Goal: Transaction & Acquisition: Purchase product/service

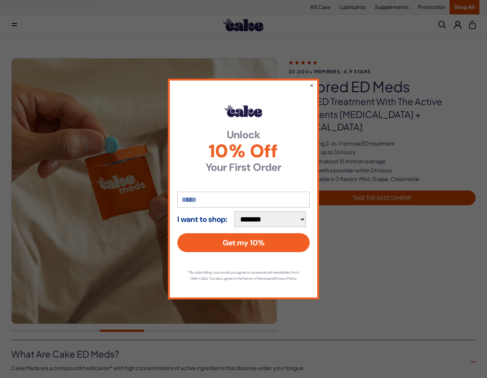
click at [307, 83] on div "**********" at bounding box center [243, 189] width 151 height 221
click at [311, 81] on button "×" at bounding box center [311, 85] width 5 height 9
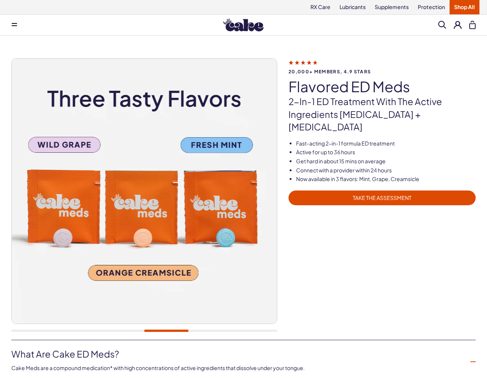
click at [353, 194] on span "TAKE THE ASSESSMENT" at bounding box center [382, 198] width 178 height 9
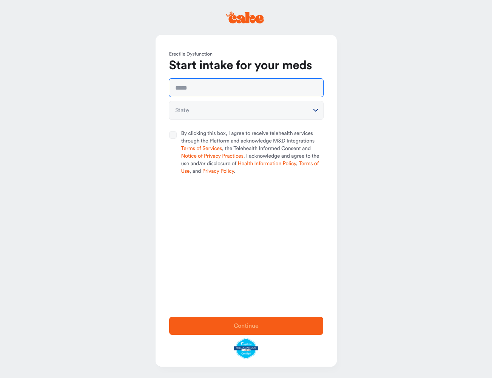
click at [238, 86] on input "text" at bounding box center [246, 88] width 154 height 18
type input "**********"
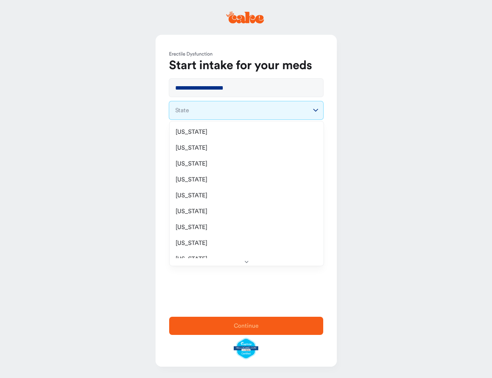
click at [224, 111] on html "**********" at bounding box center [246, 189] width 492 height 378
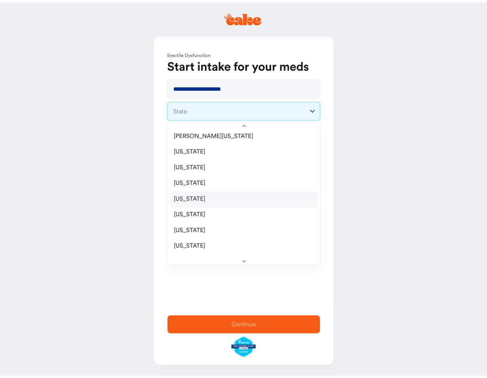
scroll to position [765, 0]
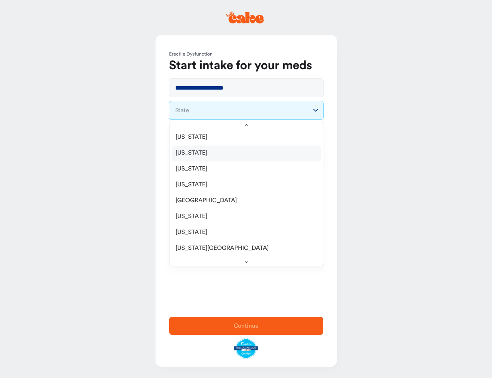
select select "**"
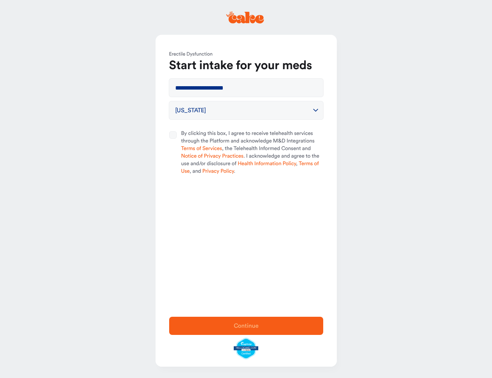
drag, startPoint x: 178, startPoint y: 132, endPoint x: 175, endPoint y: 135, distance: 4.0
click at [178, 132] on div at bounding box center [175, 152] width 12 height 45
click at [177, 132] on button "By clicking this box, I agree to receive telehealth services through the Platfo…" at bounding box center [173, 135] width 8 height 8
click at [175, 135] on button "By clicking this box, I agree to receive telehealth services through the Platfo…" at bounding box center [173, 135] width 8 height 8
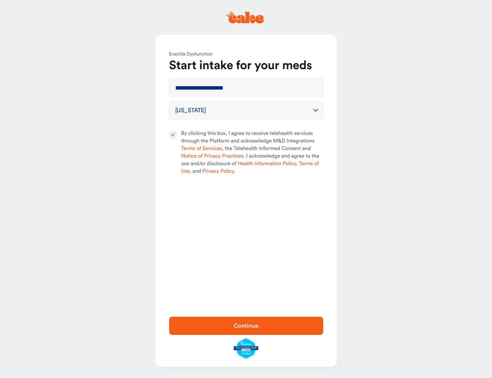
click at [273, 325] on span "Continue" at bounding box center [246, 325] width 130 height 9
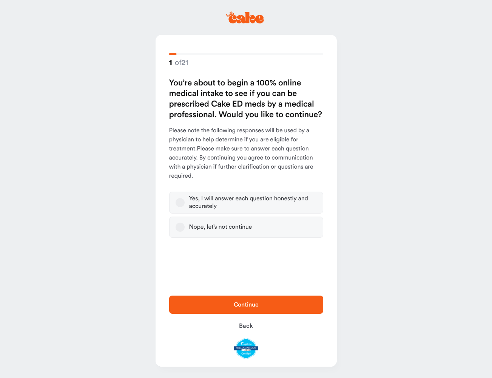
click at [290, 205] on div "Yes, I will answer each question honestly and accurately" at bounding box center [253, 202] width 128 height 15
click at [185, 205] on button "Yes, I will answer each question honestly and accurately" at bounding box center [180, 202] width 9 height 9
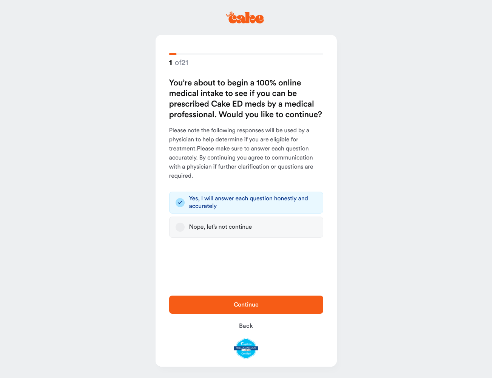
click at [246, 305] on span "Continue" at bounding box center [246, 305] width 25 height 6
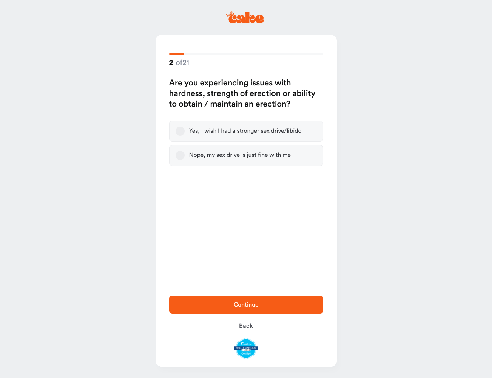
click at [188, 124] on label "Yes, I wish I had a stronger sex drive/libido" at bounding box center [246, 131] width 154 height 21
click at [185, 127] on button "Yes, I wish I had a stronger sex drive/libido" at bounding box center [180, 131] width 9 height 9
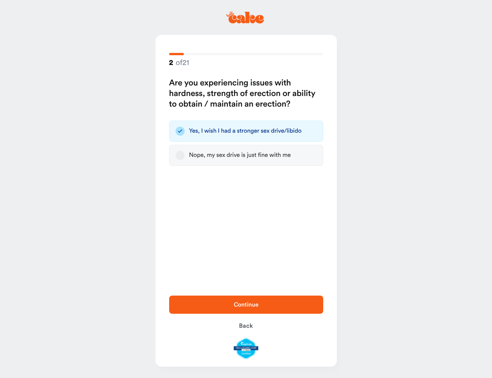
click at [262, 302] on span "Continue" at bounding box center [246, 304] width 130 height 9
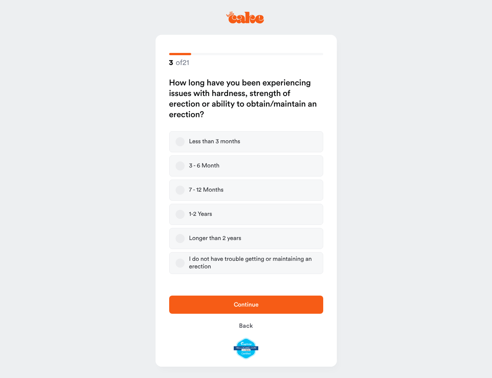
click at [217, 212] on label "1-2 Years" at bounding box center [246, 214] width 154 height 21
click at [185, 212] on button "1-2 Years" at bounding box center [180, 214] width 9 height 9
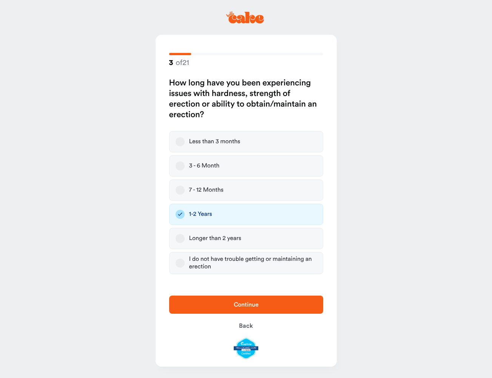
click at [217, 212] on label "1-2 Years" at bounding box center [246, 214] width 154 height 21
click at [185, 212] on button "1-2 Years" at bounding box center [180, 214] width 9 height 9
click at [180, 232] on label "Longer than 2 years" at bounding box center [246, 238] width 154 height 21
click at [180, 234] on button "Longer than 2 years" at bounding box center [180, 238] width 9 height 9
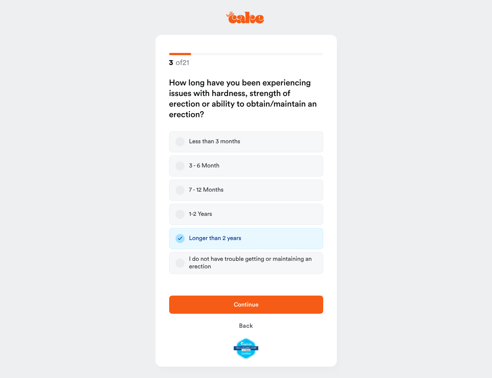
click at [251, 304] on span "Continue" at bounding box center [246, 305] width 25 height 6
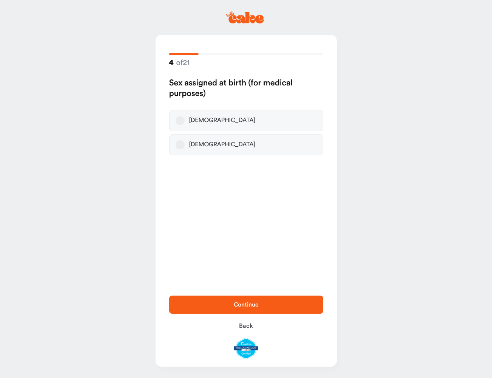
click at [218, 119] on label "[DEMOGRAPHIC_DATA]" at bounding box center [246, 120] width 154 height 21
click at [185, 119] on button "[DEMOGRAPHIC_DATA]" at bounding box center [180, 120] width 9 height 9
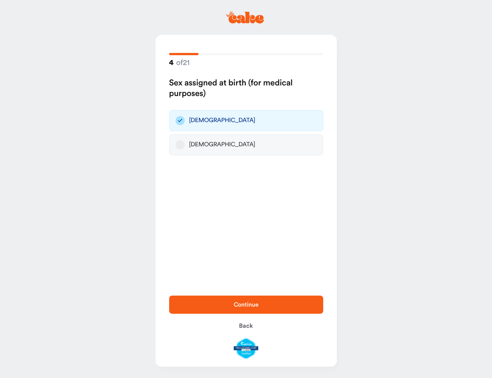
click at [263, 307] on span "Continue" at bounding box center [246, 304] width 130 height 9
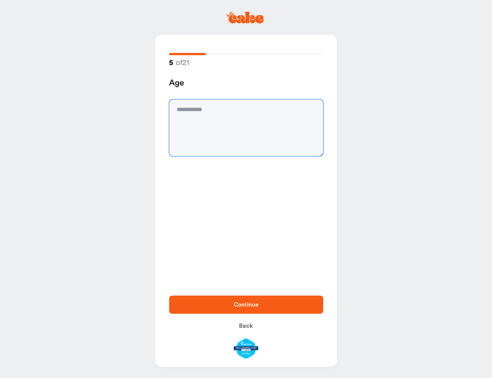
click at [235, 132] on textarea at bounding box center [246, 127] width 154 height 57
type textarea "**"
click at [247, 305] on span "Continue" at bounding box center [246, 305] width 25 height 6
click at [219, 113] on textarea at bounding box center [246, 127] width 154 height 57
type textarea "*******"
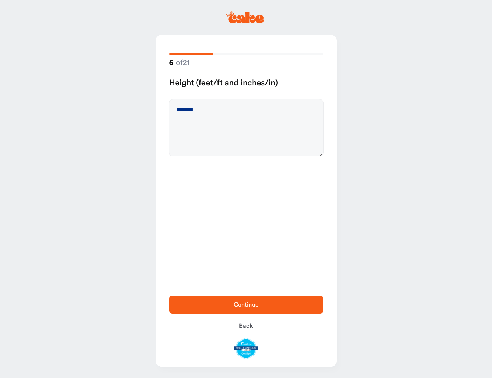
click at [228, 306] on span "Continue" at bounding box center [246, 304] width 130 height 9
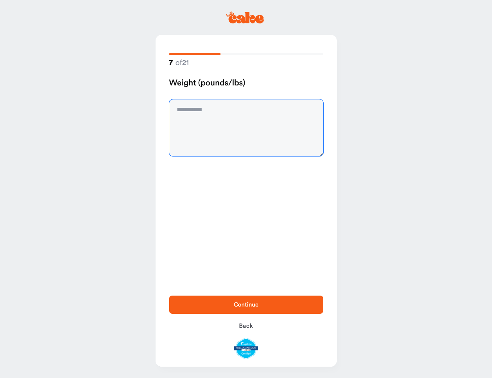
click at [227, 125] on textarea at bounding box center [246, 127] width 154 height 57
type textarea "***"
click at [249, 305] on span "Continue" at bounding box center [246, 305] width 25 height 6
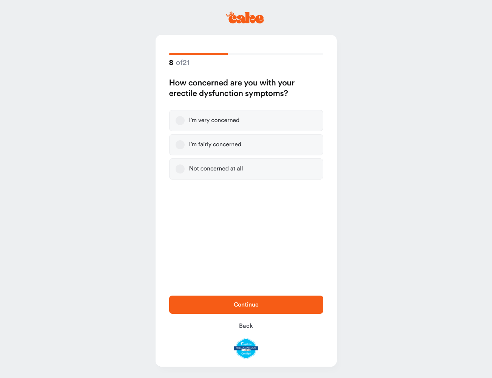
click at [223, 122] on div "I’m very concerned" at bounding box center [214, 121] width 51 height 8
click at [185, 122] on button "I’m very concerned" at bounding box center [180, 120] width 9 height 9
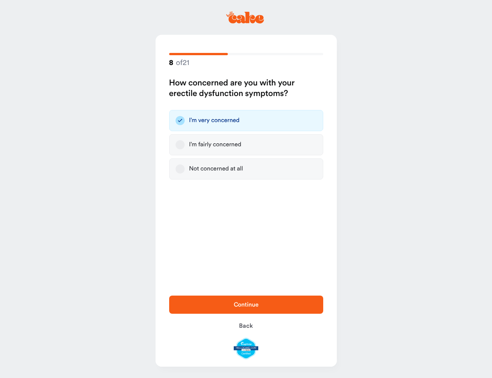
click at [270, 301] on span "Continue" at bounding box center [246, 304] width 130 height 9
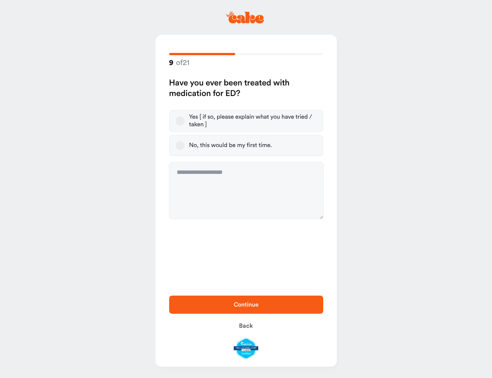
click at [239, 147] on div "No, this would be my first time." at bounding box center [230, 146] width 83 height 8
click at [185, 147] on button "No, this would be my first time." at bounding box center [180, 145] width 9 height 9
click at [260, 303] on span "Continue" at bounding box center [246, 304] width 130 height 9
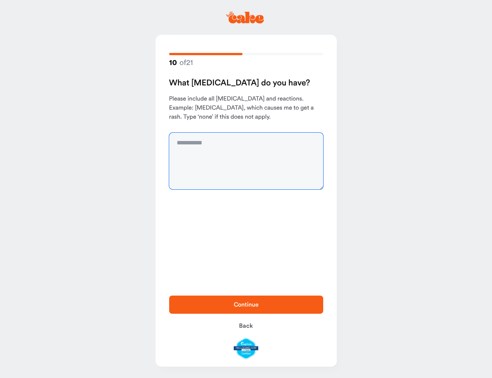
click at [213, 153] on textarea at bounding box center [246, 161] width 154 height 57
type textarea "**********"
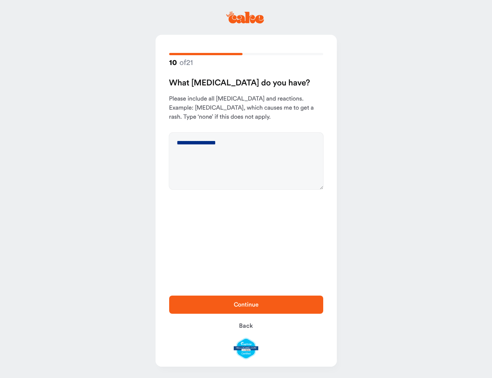
click at [263, 302] on span "Continue" at bounding box center [246, 304] width 130 height 9
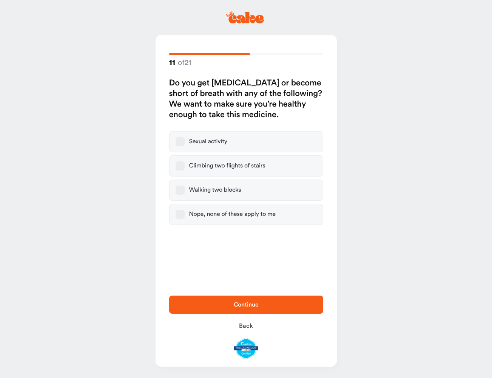
click at [237, 217] on div "Nope, none of these apply to me" at bounding box center [232, 215] width 87 height 8
click at [185, 217] on button "Nope, none of these apply to me" at bounding box center [180, 214] width 9 height 9
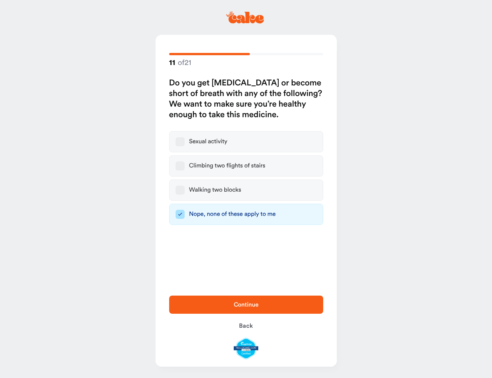
click at [235, 302] on span "Continue" at bounding box center [246, 305] width 25 height 6
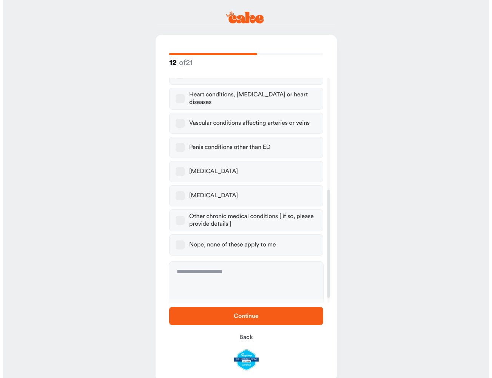
scroll to position [238, 0]
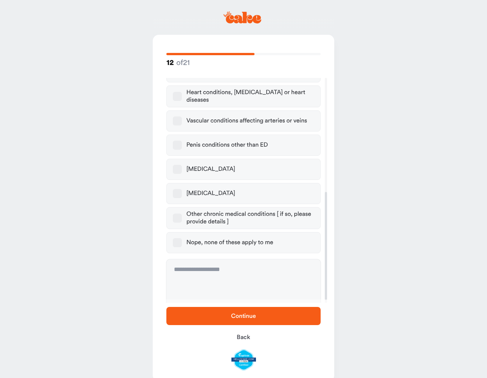
click at [266, 239] on div "Nope, none of these apply to me" at bounding box center [229, 243] width 87 height 8
click at [182, 238] on button "Nope, none of these apply to me" at bounding box center [177, 242] width 9 height 9
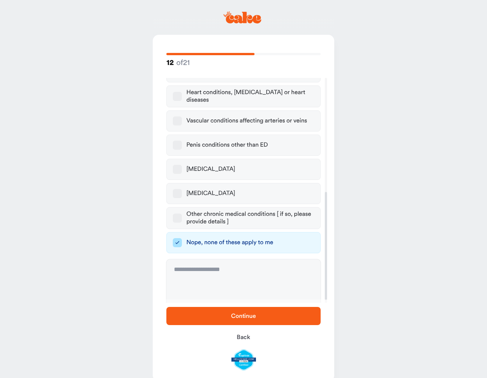
click at [263, 309] on button "Continue" at bounding box center [243, 316] width 154 height 18
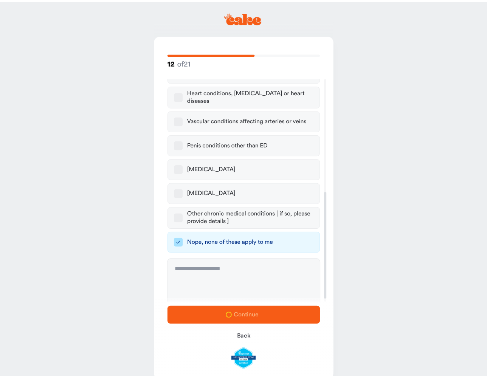
scroll to position [0, 0]
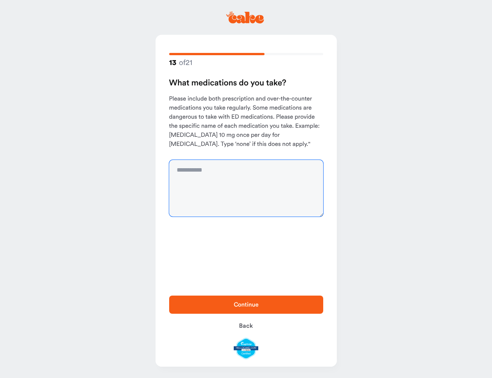
click at [299, 189] on textarea at bounding box center [246, 188] width 154 height 57
type textarea "**********"
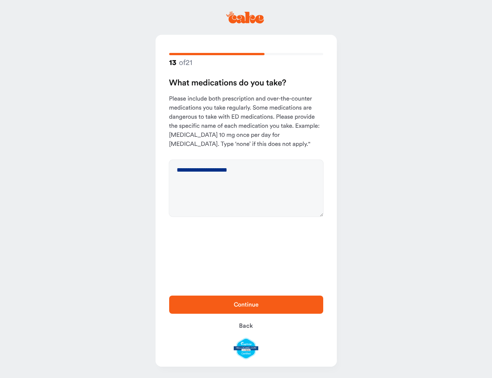
click at [263, 307] on span "Continue" at bounding box center [246, 304] width 130 height 9
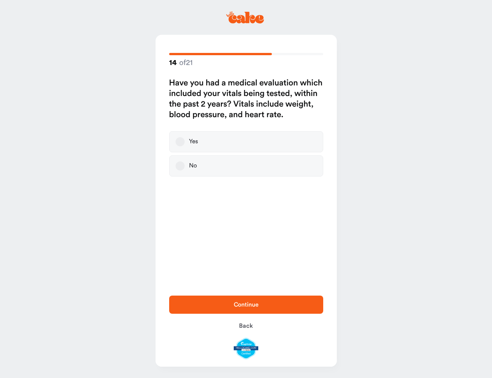
click at [234, 140] on label "Yes" at bounding box center [246, 141] width 154 height 21
click at [185, 140] on button "Yes" at bounding box center [180, 141] width 9 height 9
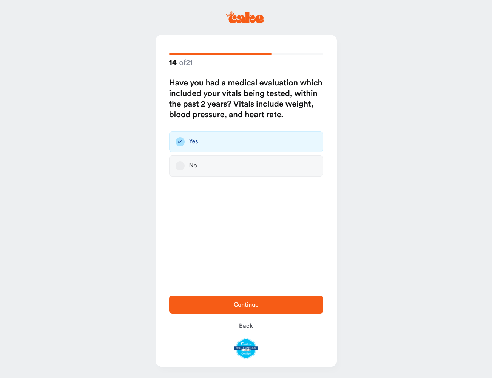
click at [274, 287] on div "14 of 21 Have you had a medical evaluation which included your vitals being tes…" at bounding box center [246, 161] width 181 height 253
click at [269, 298] on button "Continue" at bounding box center [246, 305] width 154 height 18
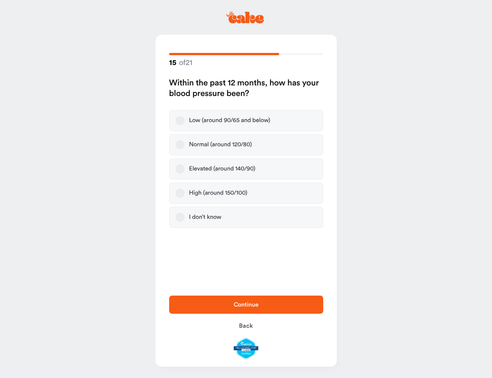
click at [238, 146] on div "Normal (around 120/80)" at bounding box center [220, 145] width 63 height 8
click at [185, 146] on button "Normal (around 120/80)" at bounding box center [180, 144] width 9 height 9
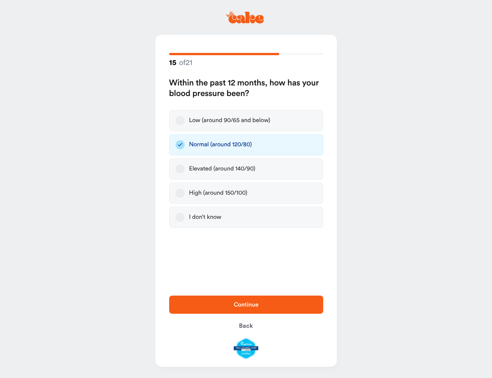
click at [262, 304] on span "Continue" at bounding box center [246, 304] width 130 height 9
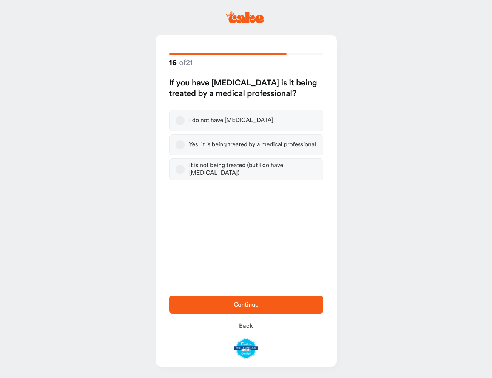
click at [231, 118] on div "I do not have [MEDICAL_DATA]" at bounding box center [231, 121] width 84 height 8
click at [185, 118] on button "I do not have [MEDICAL_DATA]" at bounding box center [180, 120] width 9 height 9
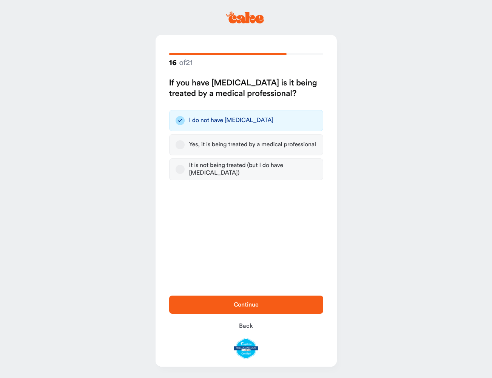
click at [254, 305] on span "Continue" at bounding box center [246, 305] width 25 height 6
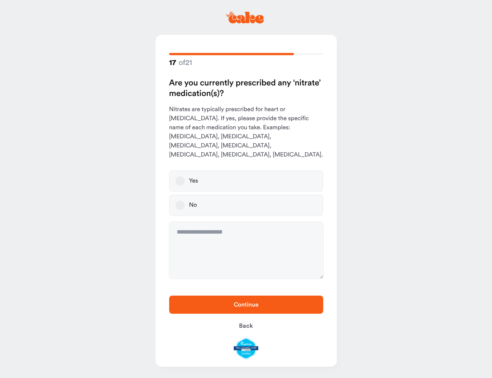
click at [194, 201] on div "No" at bounding box center [193, 205] width 8 height 8
click at [185, 201] on button "No" at bounding box center [180, 205] width 9 height 9
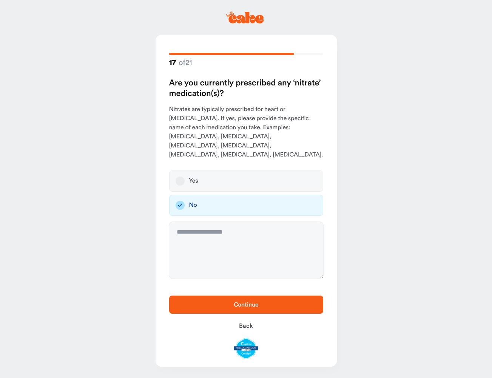
click at [256, 303] on span "Continue" at bounding box center [246, 305] width 25 height 6
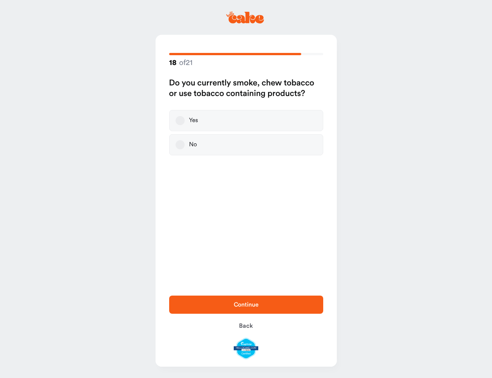
click at [192, 146] on div "No" at bounding box center [193, 145] width 8 height 8
click at [185, 146] on button "No" at bounding box center [180, 144] width 9 height 9
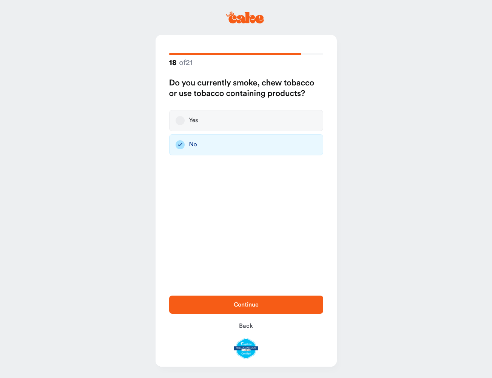
click at [259, 311] on button "Continue" at bounding box center [246, 305] width 154 height 18
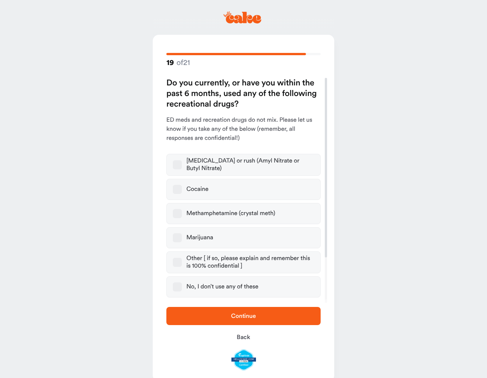
click at [204, 235] on div "Marijuana" at bounding box center [199, 238] width 27 height 8
click at [182, 235] on button "Marijuana" at bounding box center [177, 237] width 9 height 9
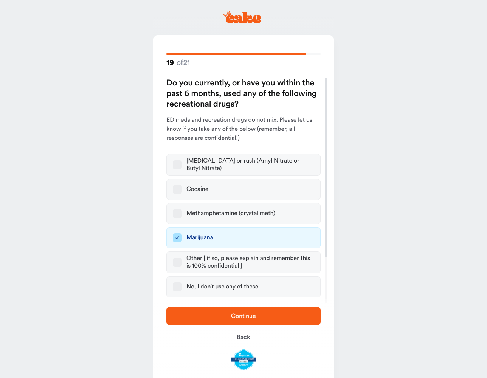
click at [252, 317] on span "Continue" at bounding box center [243, 316] width 25 height 6
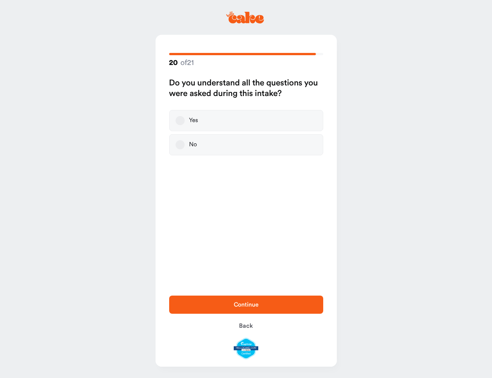
click at [187, 120] on label "Yes" at bounding box center [246, 120] width 154 height 21
click at [185, 120] on button "Yes" at bounding box center [180, 120] width 9 height 9
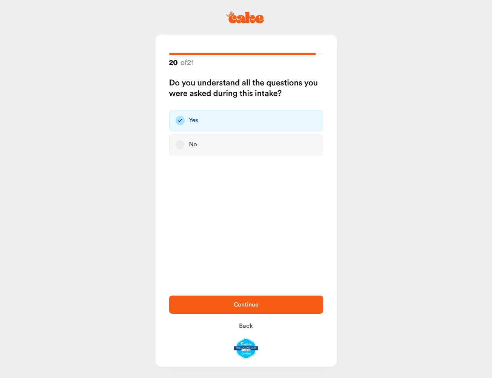
click at [250, 297] on button "Continue" at bounding box center [246, 305] width 154 height 18
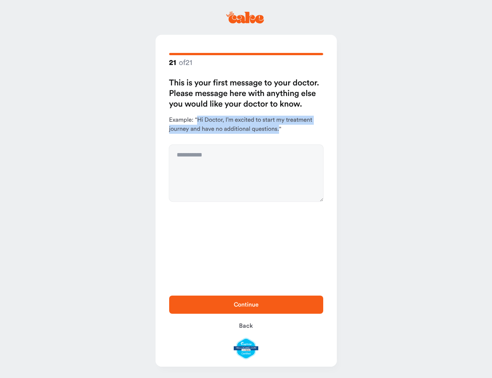
drag, startPoint x: 198, startPoint y: 119, endPoint x: 279, endPoint y: 128, distance: 81.4
click at [279, 128] on p "Example: “Hi Doctor, I’m excited to start my treatment journey and have no addi…" at bounding box center [246, 125] width 154 height 18
copy p "Hi Doctor, I’m excited to start my treatment journey and have no additional que…"
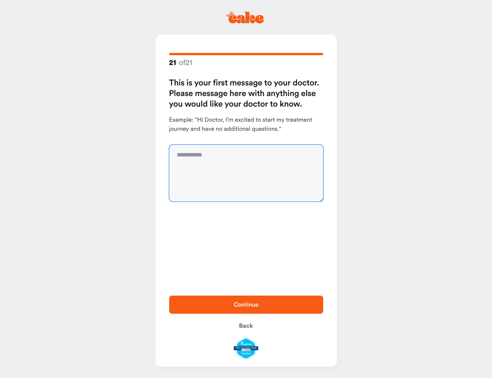
click at [248, 163] on textarea at bounding box center [246, 173] width 154 height 57
paste textarea "**********"
type textarea "**********"
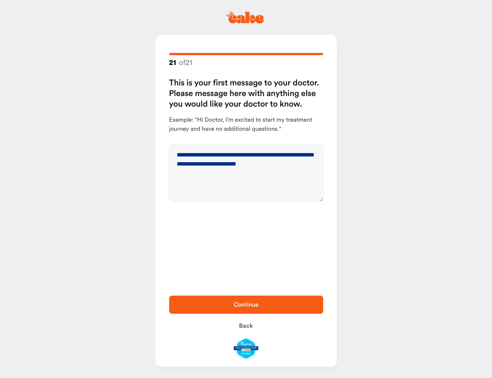
click at [253, 308] on span "Continue" at bounding box center [246, 304] width 130 height 9
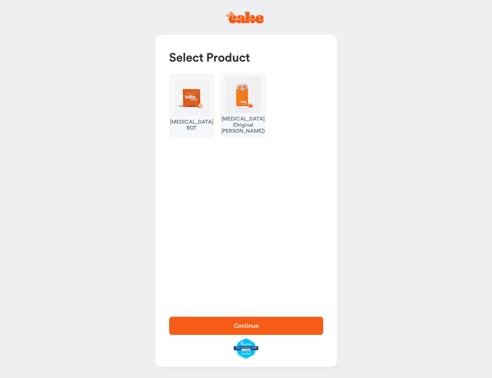
click at [242, 122] on div "[MEDICAL_DATA] (Original [PERSON_NAME])" at bounding box center [242, 125] width 43 height 18
click at [256, 322] on span "Continue" at bounding box center [246, 325] width 130 height 9
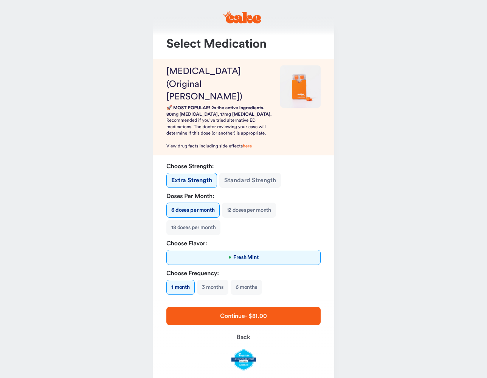
scroll to position [23, 0]
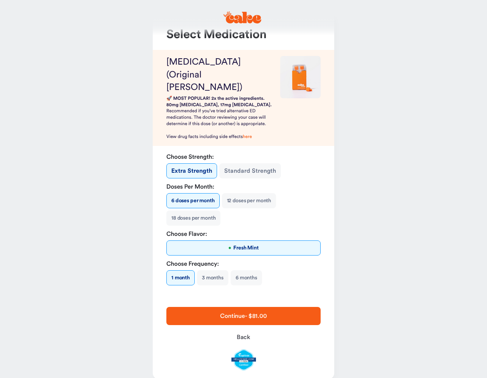
click at [253, 163] on button "Standard Strength" at bounding box center [250, 170] width 62 height 15
click at [201, 163] on button "Extra Strength" at bounding box center [191, 170] width 50 height 15
click at [239, 163] on button "Standard Strength" at bounding box center [250, 170] width 62 height 15
click at [201, 163] on button "Extra Strength" at bounding box center [191, 170] width 50 height 15
click at [233, 163] on button "Standard Strength" at bounding box center [250, 170] width 62 height 15
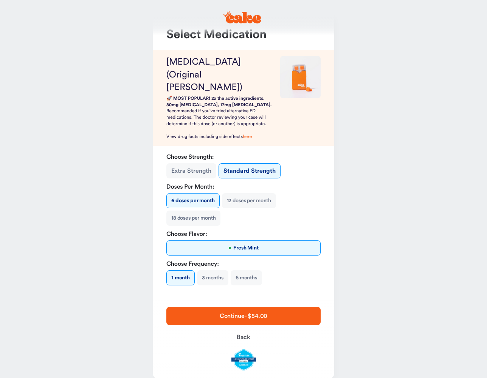
click at [190, 163] on button "Extra Strength" at bounding box center [191, 170] width 50 height 15
click at [232, 163] on button "Standard Strength" at bounding box center [250, 170] width 62 height 15
click at [269, 311] on span "Continue - $54.00" at bounding box center [243, 315] width 130 height 9
